Goal: Use online tool/utility: Utilize a website feature to perform a specific function

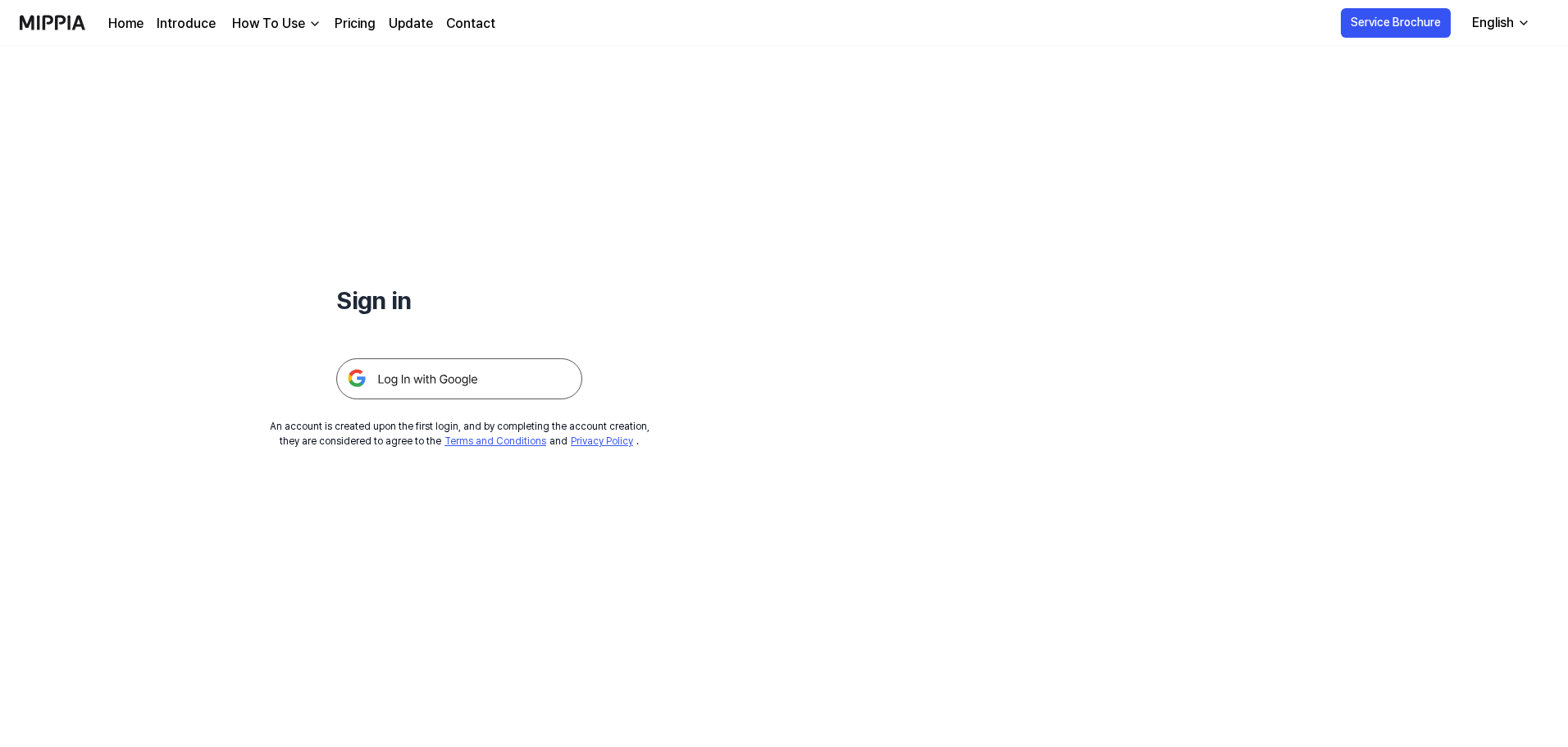
click at [503, 375] on img at bounding box center [459, 379] width 246 height 41
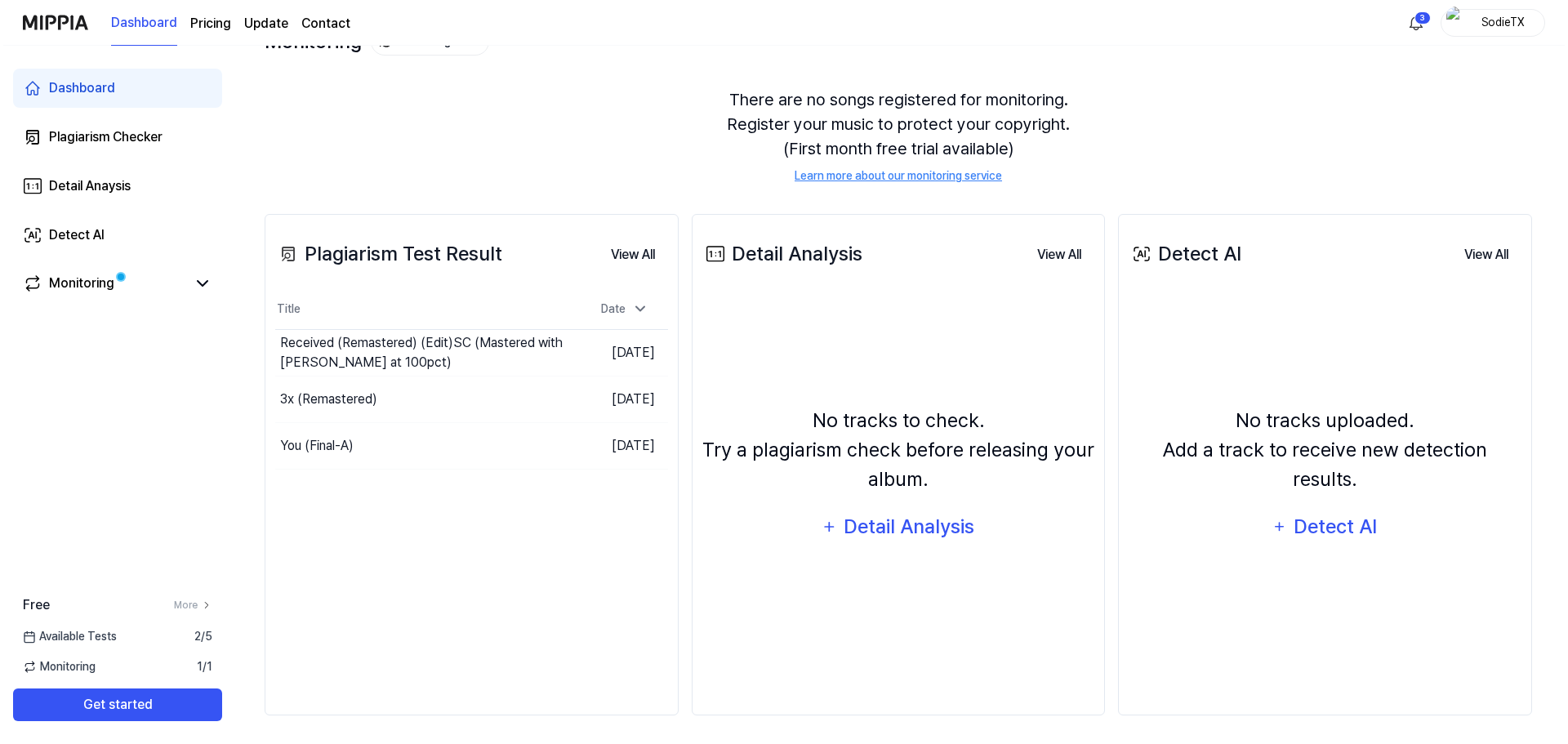
scroll to position [125, 0]
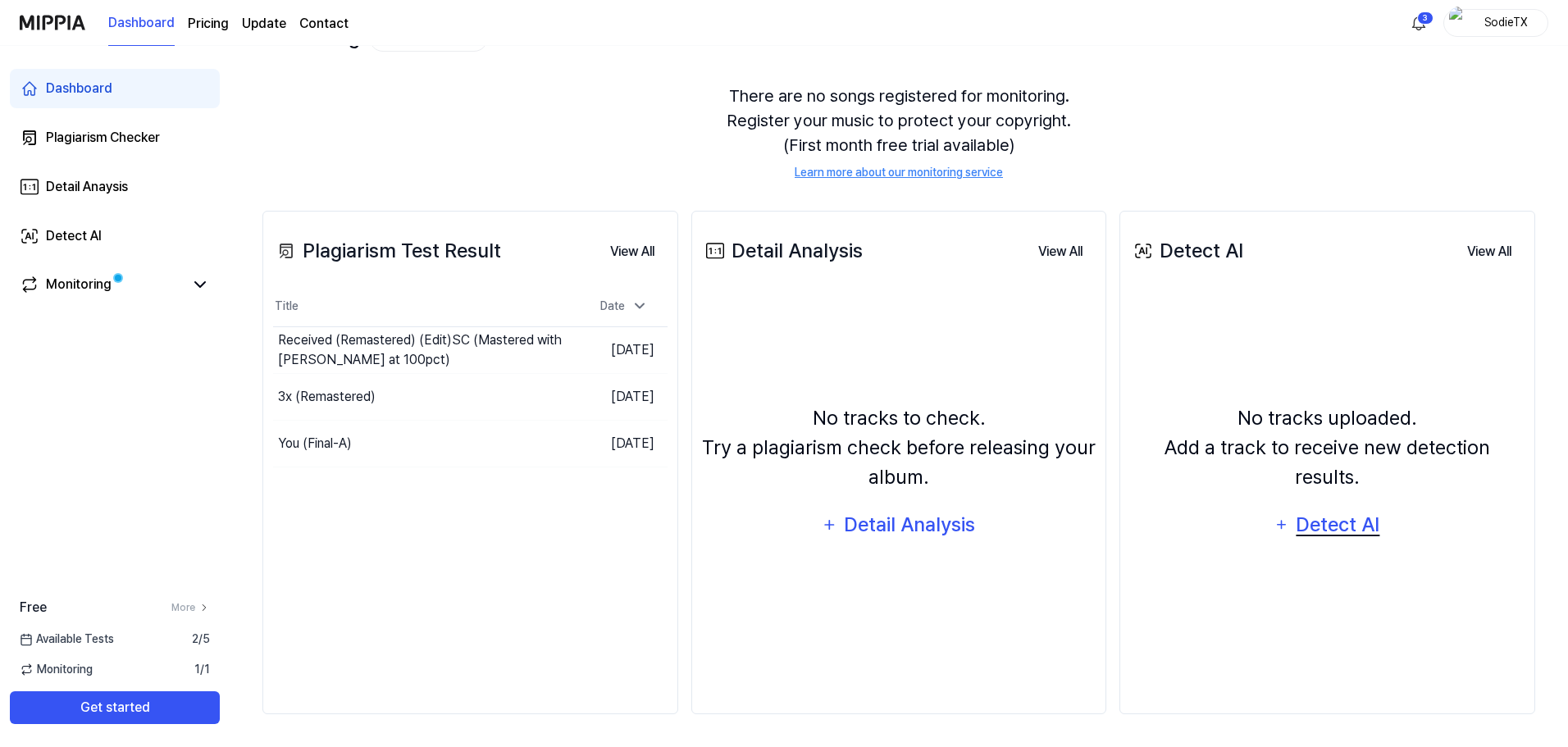
click at [1343, 512] on div "Detect AI" at bounding box center [1338, 524] width 88 height 31
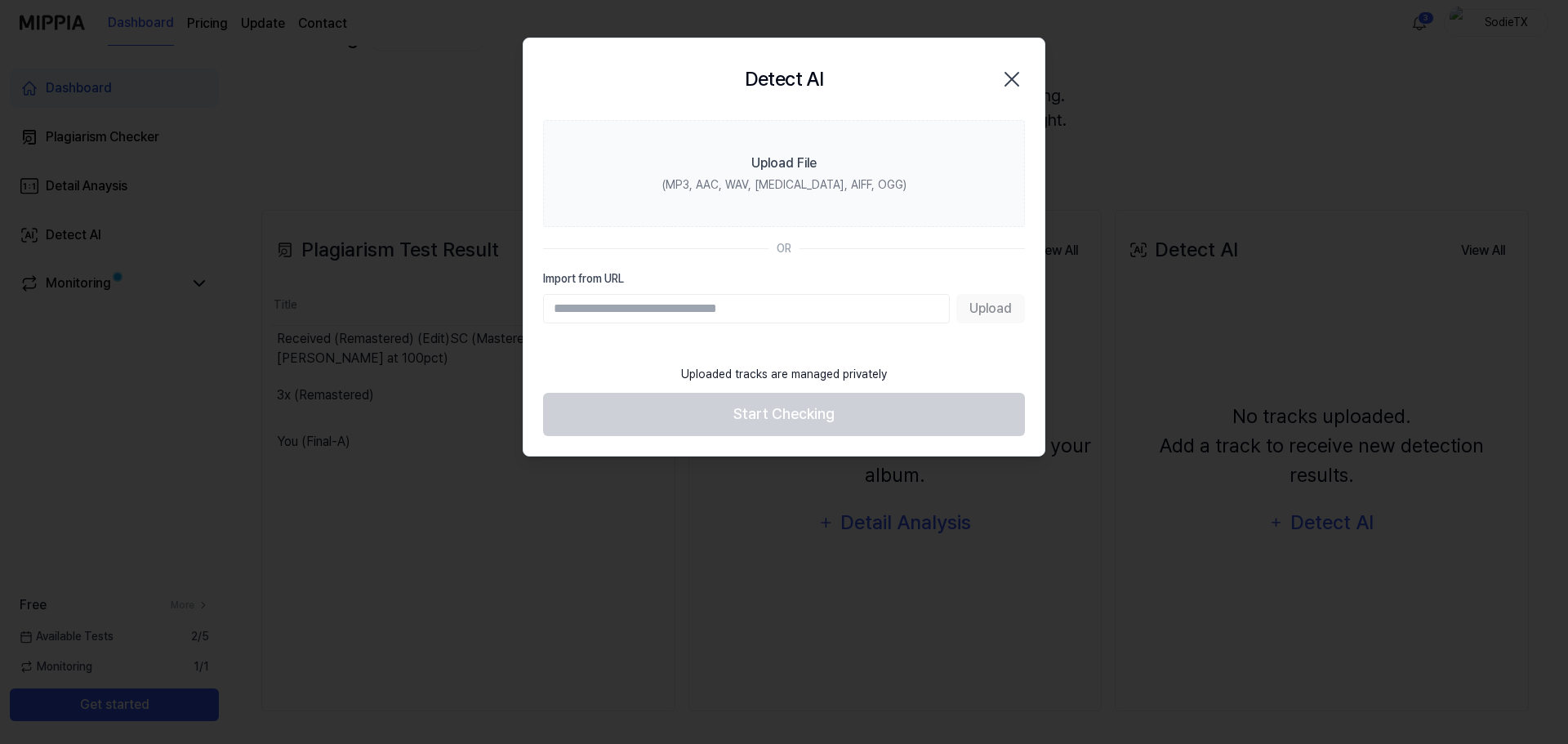
click at [779, 315] on input "Import from URL" at bounding box center [746, 308] width 406 height 29
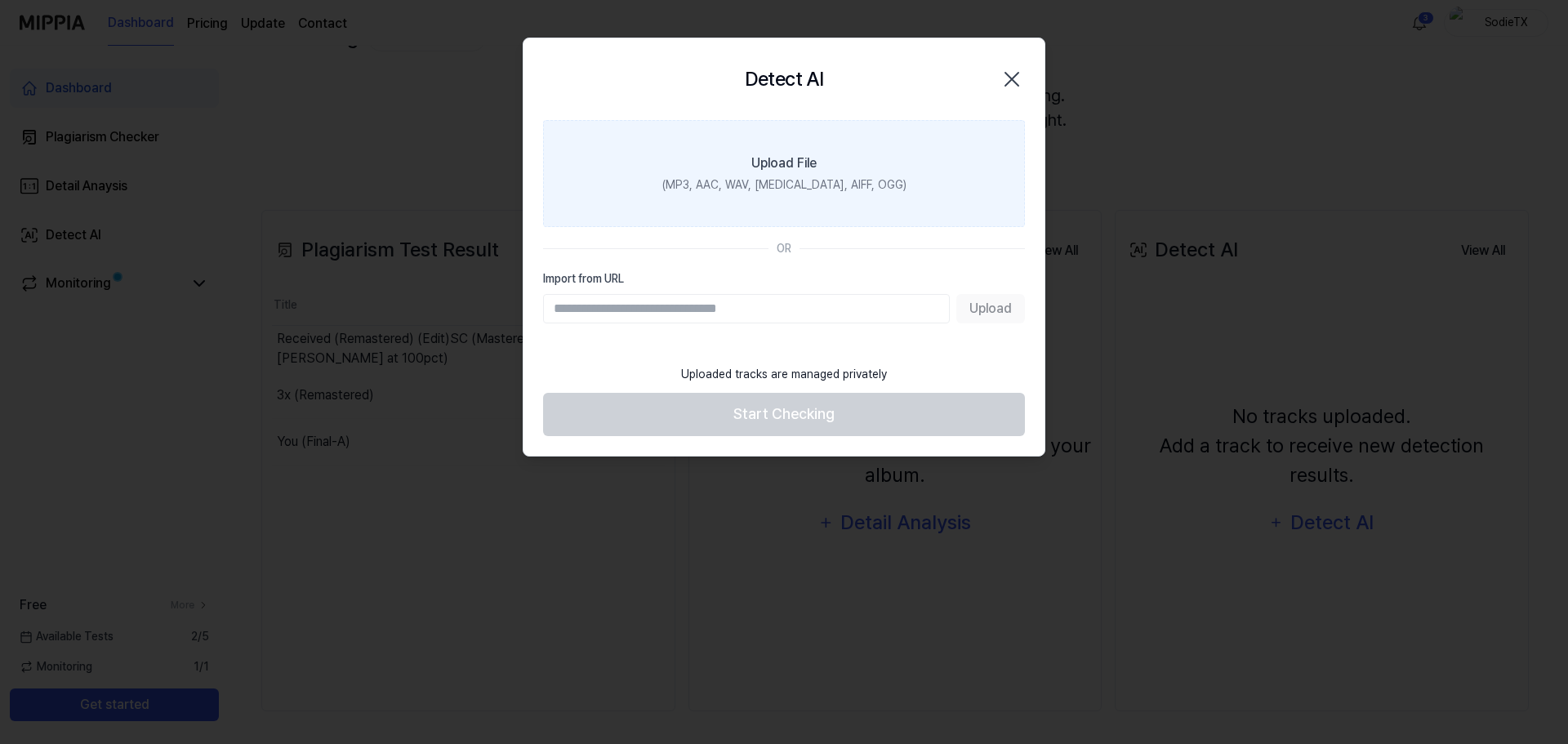
click at [805, 148] on label "Upload File (MP3, AAC, WAV, [MEDICAL_DATA], AIFF, OGG)" at bounding box center [784, 174] width 482 height 107
click at [0, 0] on input "Upload File (MP3, AAC, WAV, [MEDICAL_DATA], AIFF, OGG)" at bounding box center [0, 0] width 0 height 0
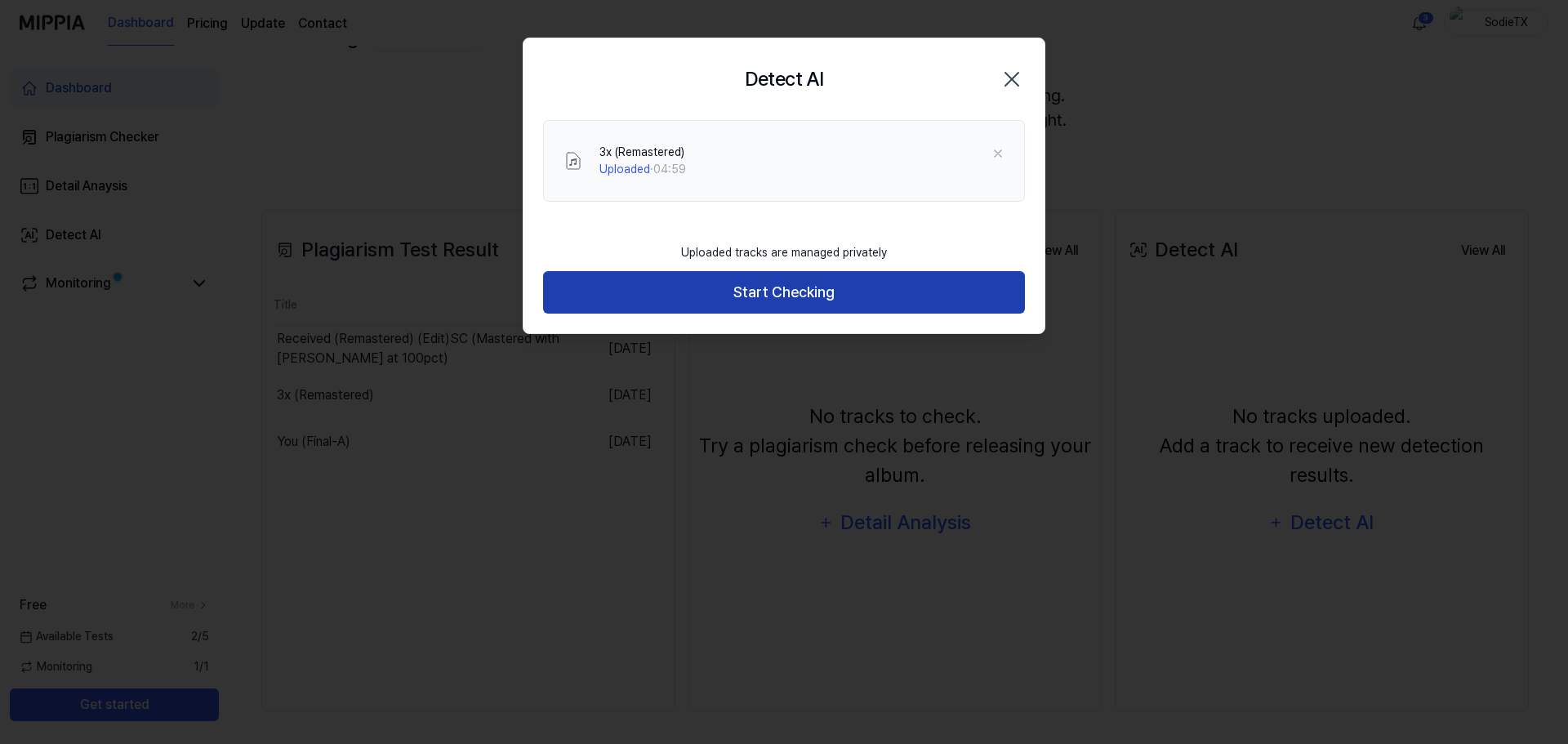
click at [724, 280] on button "Start Checking" at bounding box center [784, 293] width 482 height 43
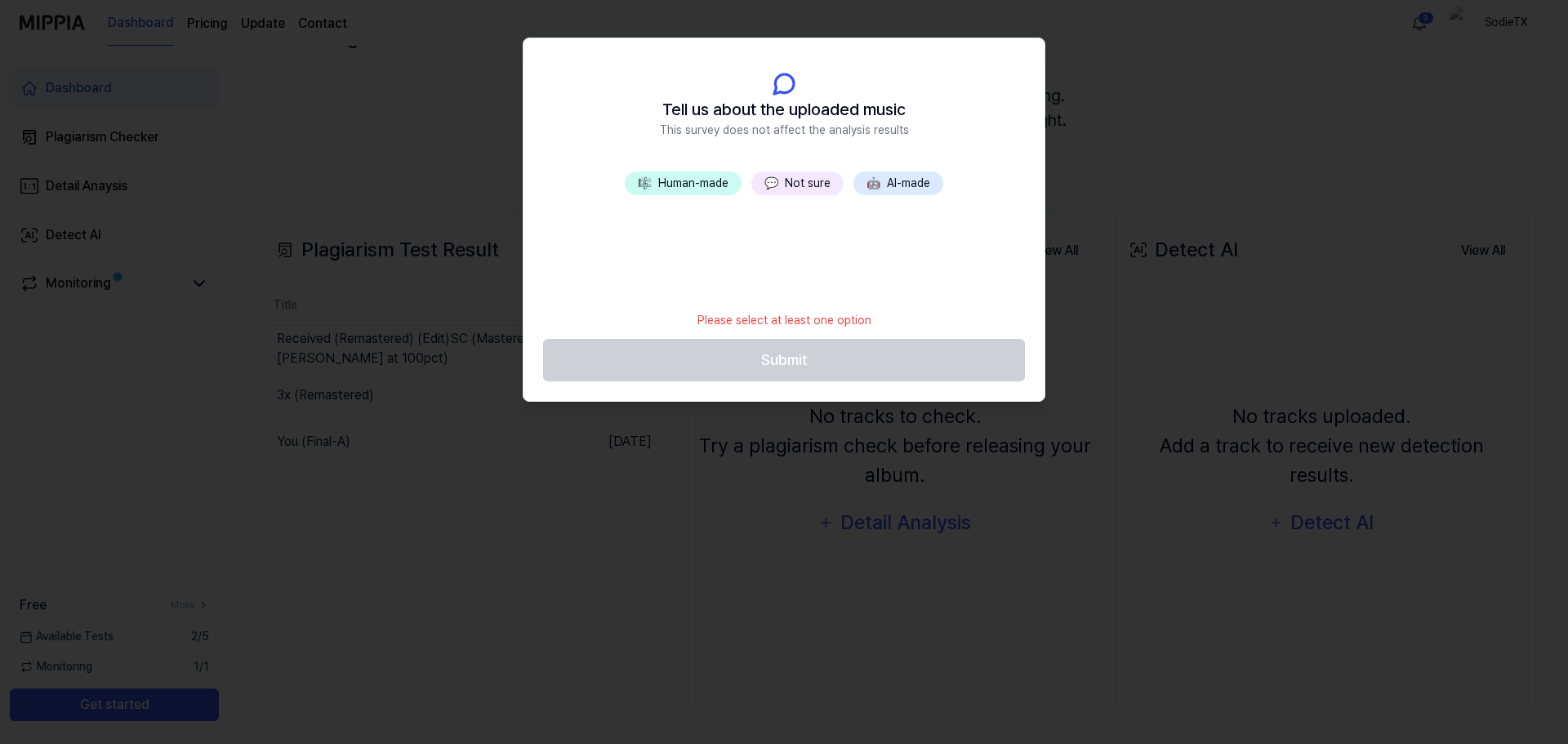
click at [808, 192] on button "💬 Not sure" at bounding box center [796, 184] width 92 height 24
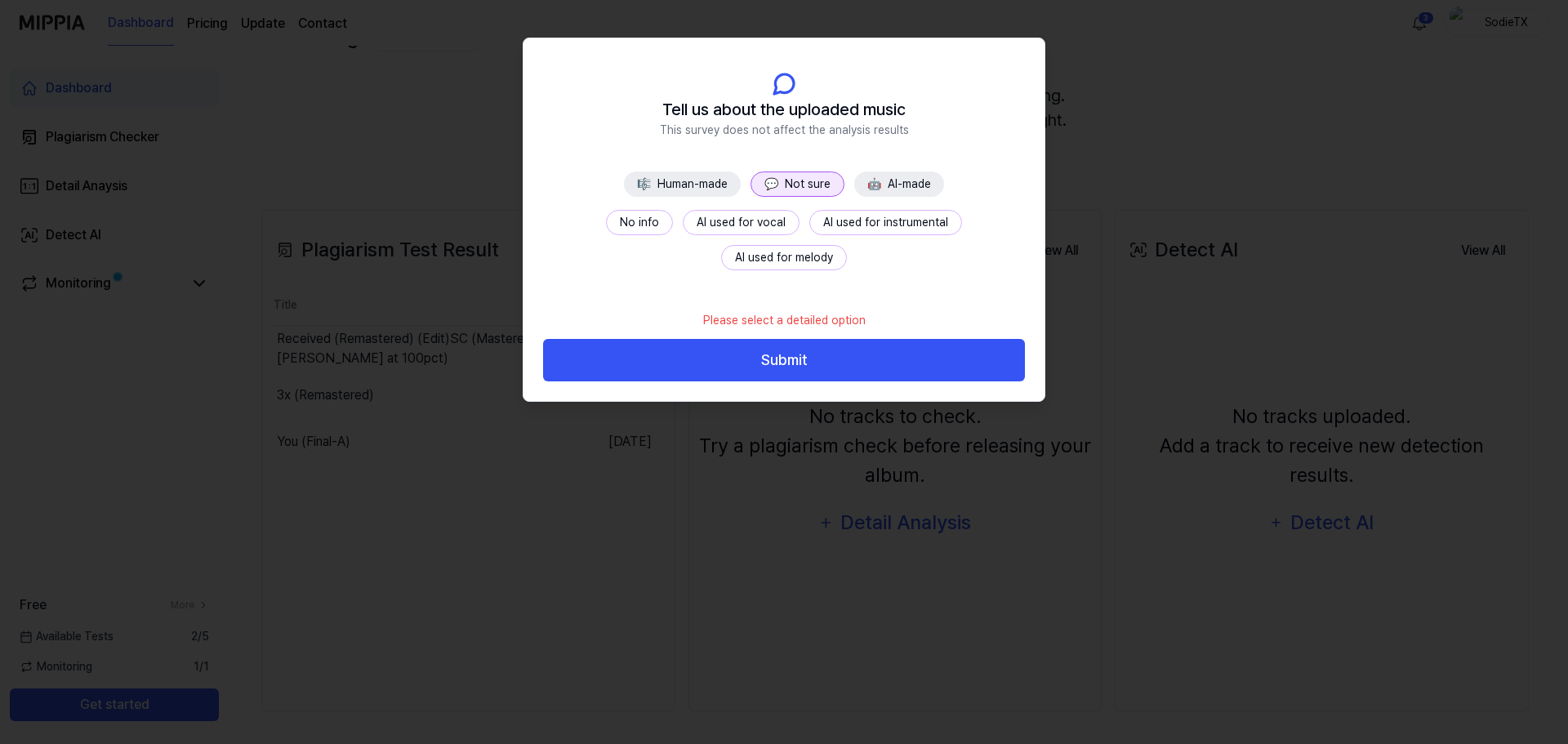
click at [606, 221] on button "No info" at bounding box center [639, 222] width 67 height 25
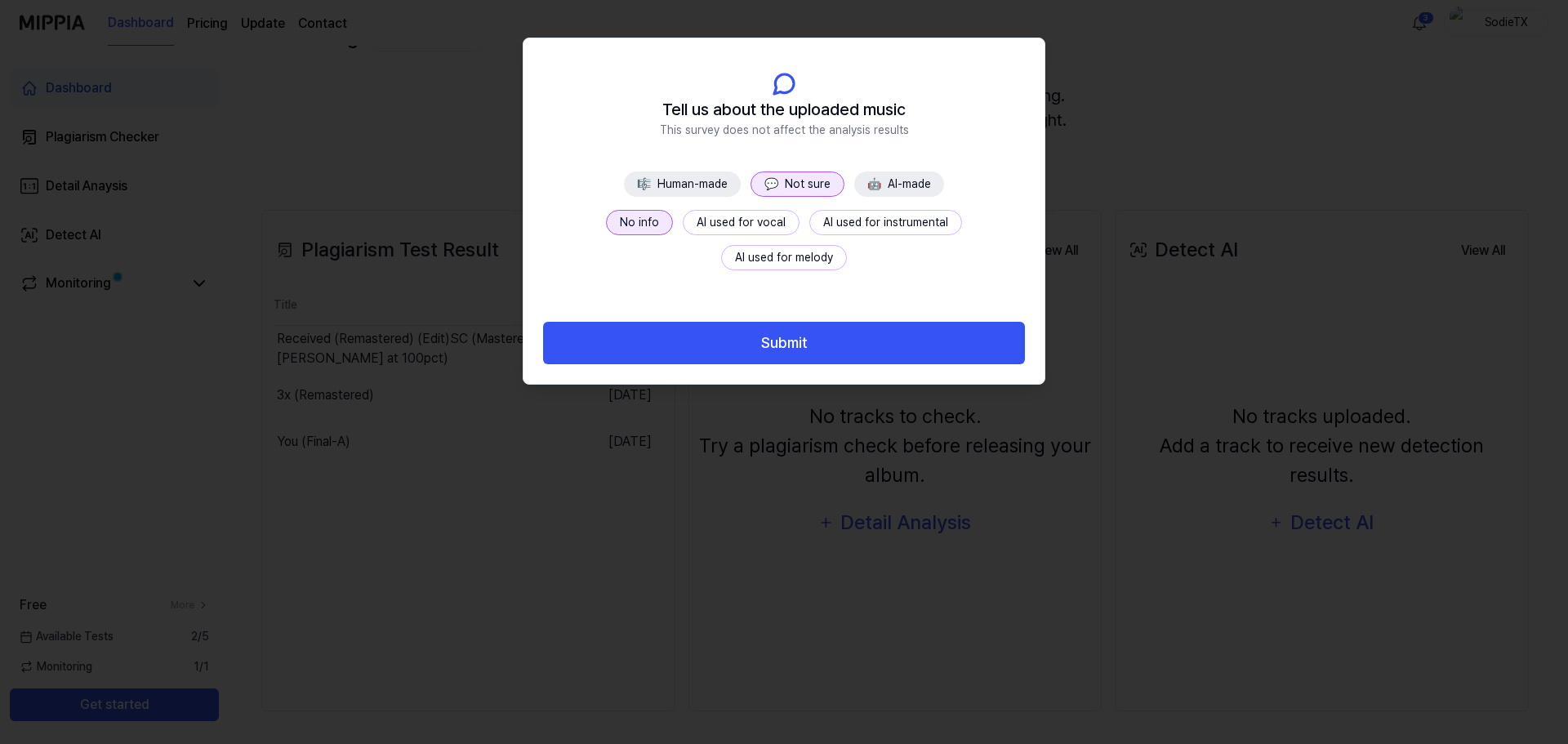
click at [717, 351] on button "Submit" at bounding box center [784, 343] width 482 height 43
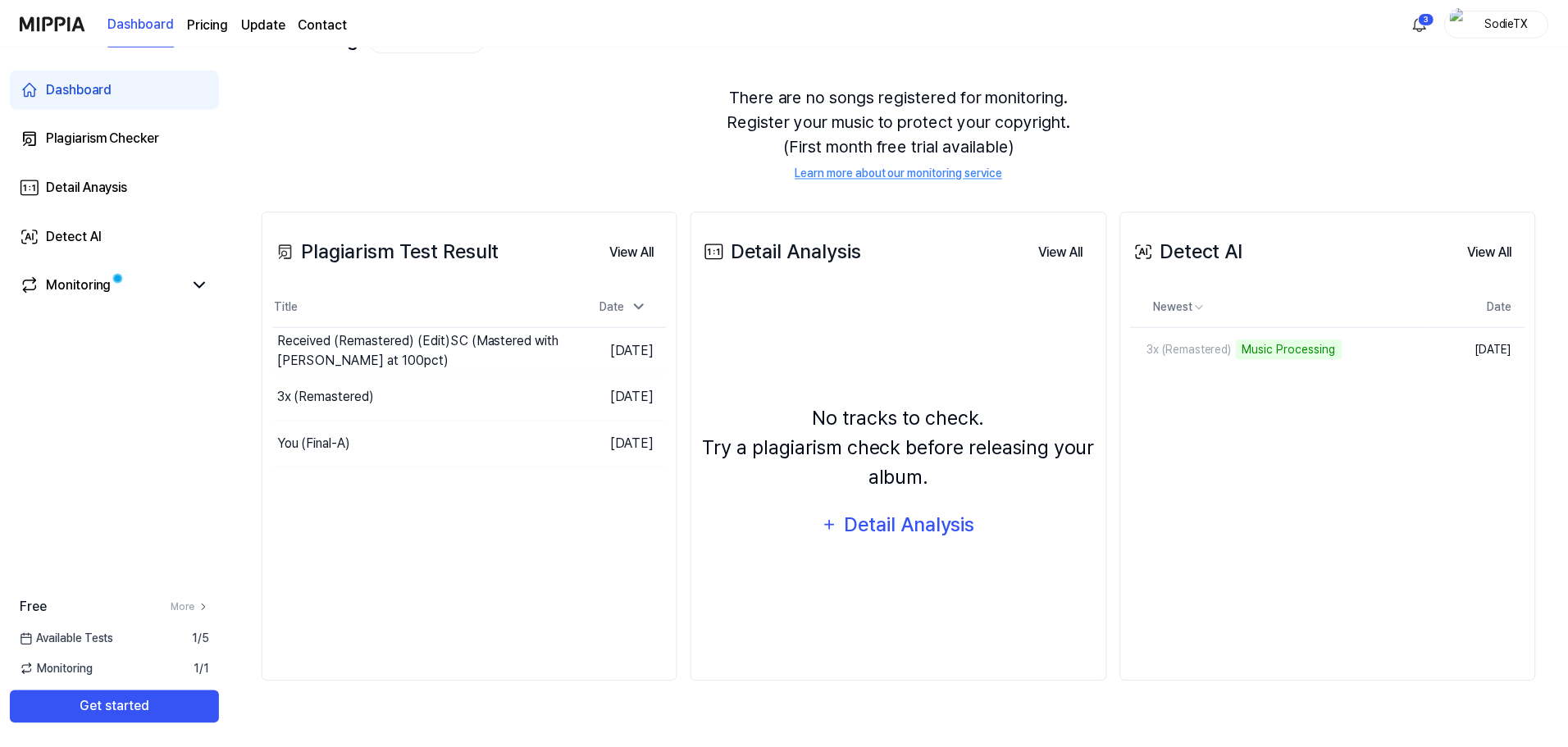
scroll to position [93, 0]
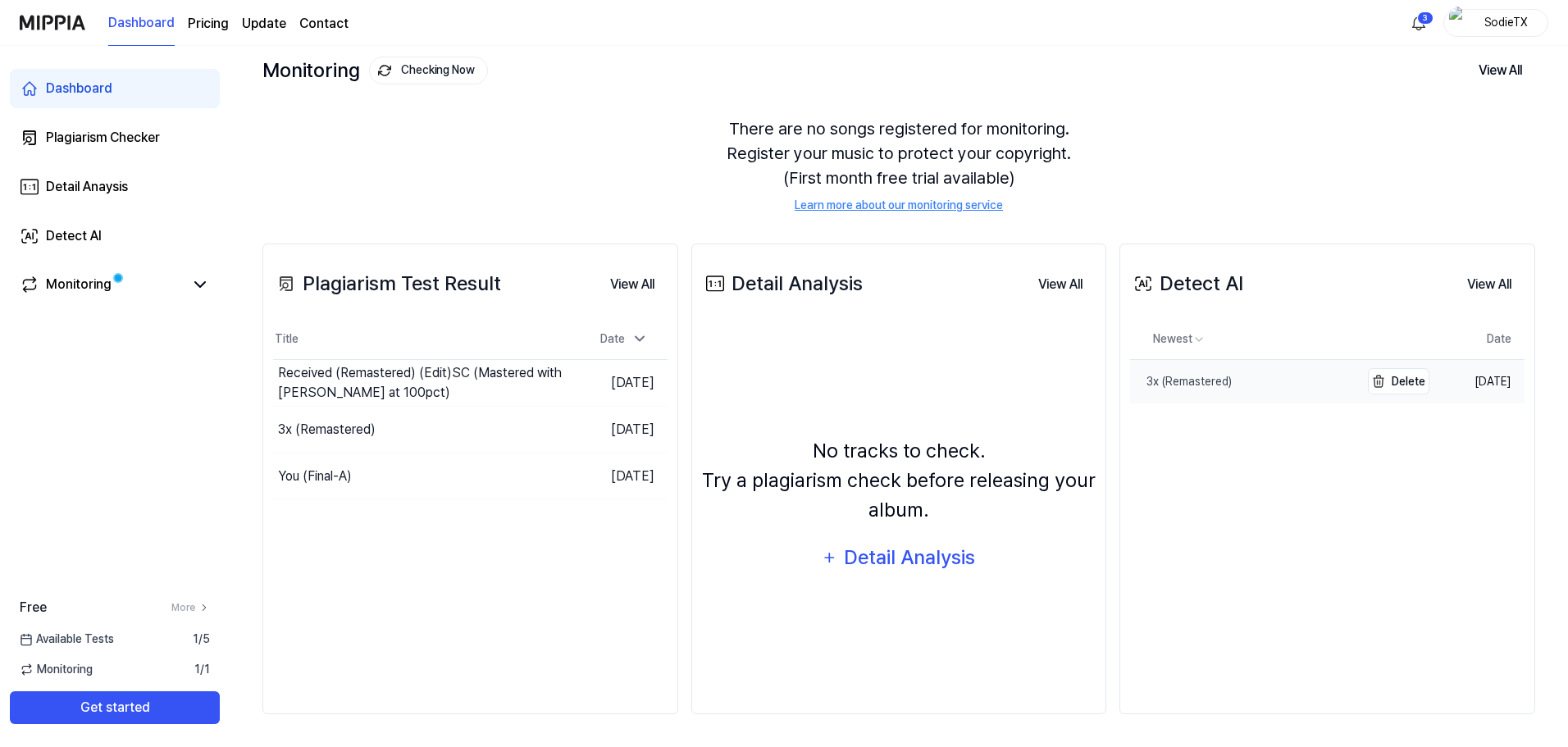
click at [1250, 392] on link "3x (Remastered)" at bounding box center [1245, 381] width 230 height 43
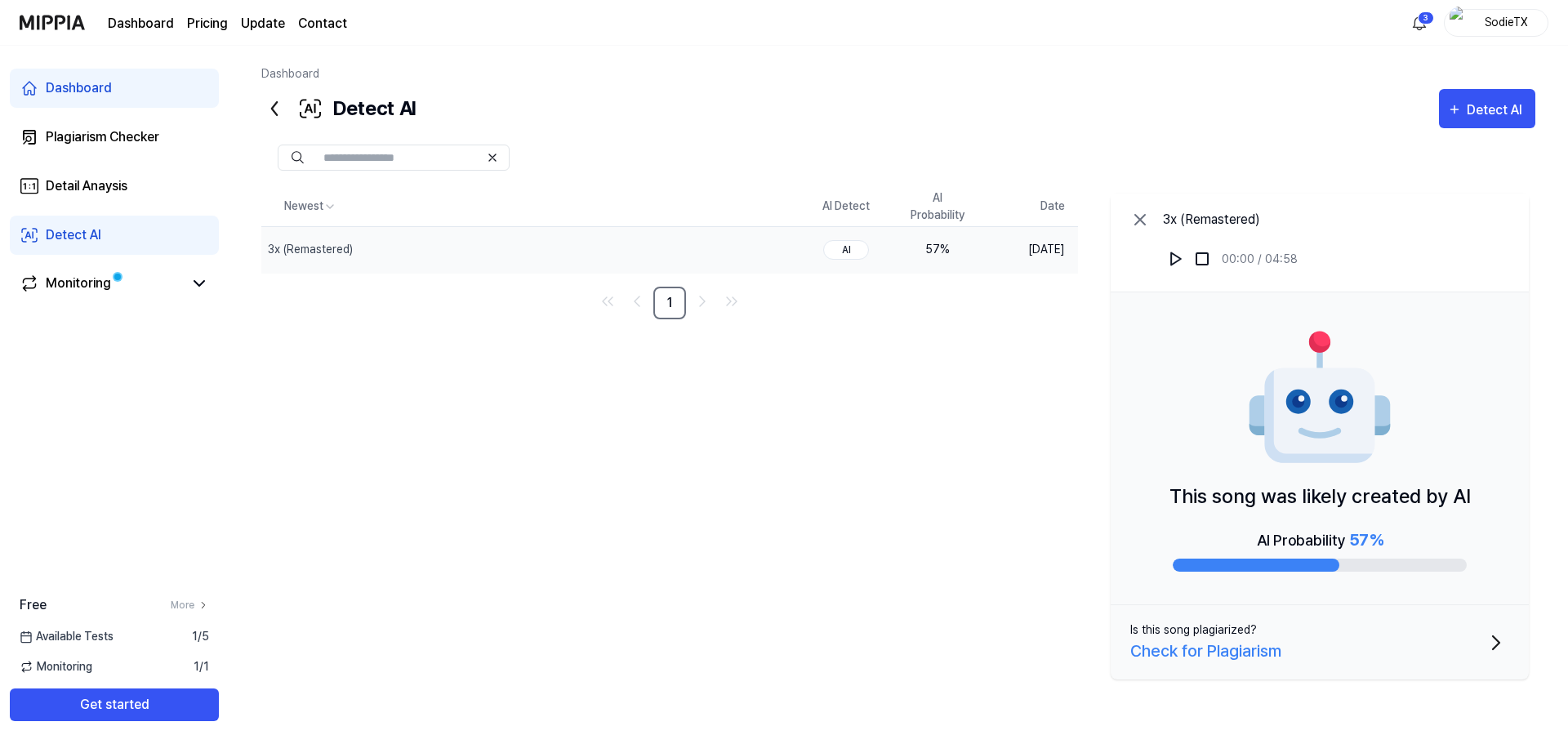
click at [942, 251] on div "57 %" at bounding box center [937, 249] width 65 height 17
click at [333, 250] on div "3x (Remastered)" at bounding box center [310, 249] width 85 height 17
click at [197, 279] on icon at bounding box center [198, 283] width 20 height 20
click at [116, 130] on div "Plagiarism Checker" at bounding box center [102, 137] width 113 height 20
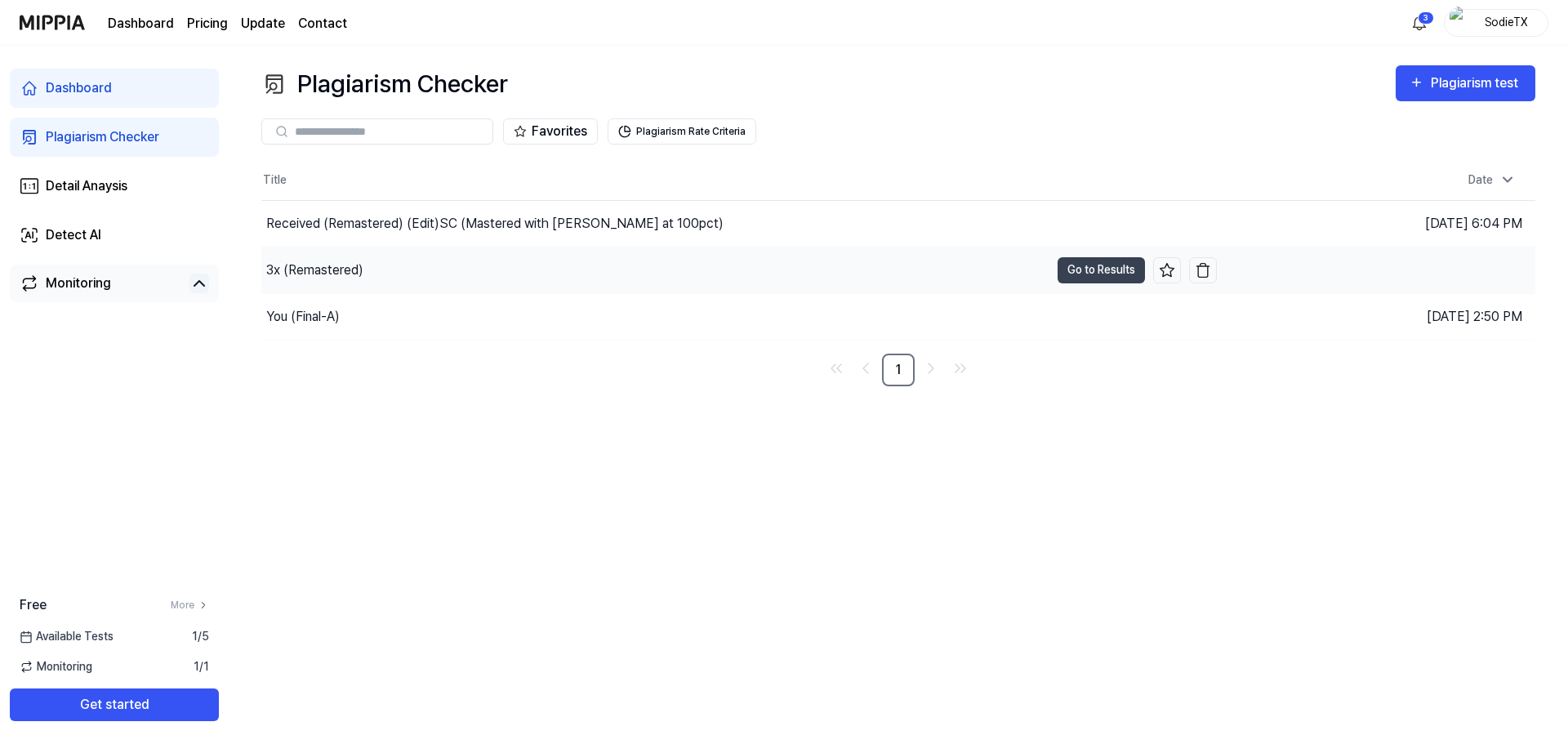
click at [403, 272] on div "3x (Remastered)" at bounding box center [655, 270] width 788 height 46
